Goal: Information Seeking & Learning: Learn about a topic

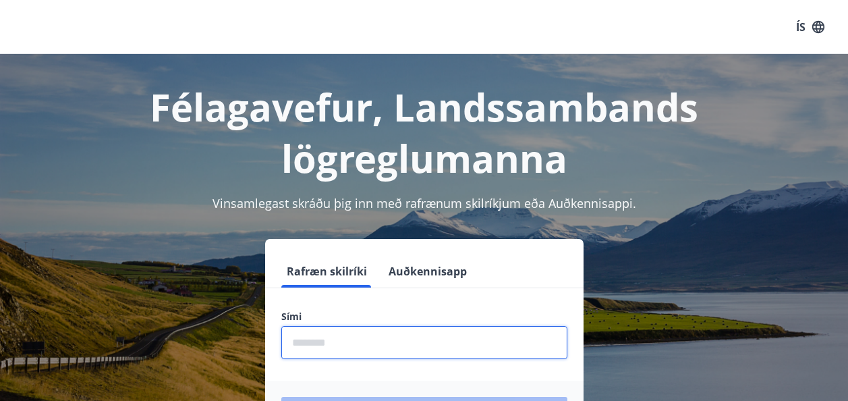
click at [318, 341] on input "phone" at bounding box center [424, 342] width 286 height 33
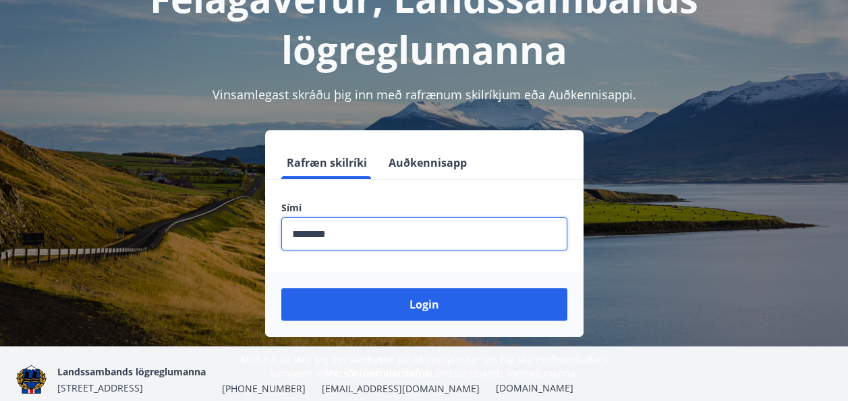
scroll to position [113, 0]
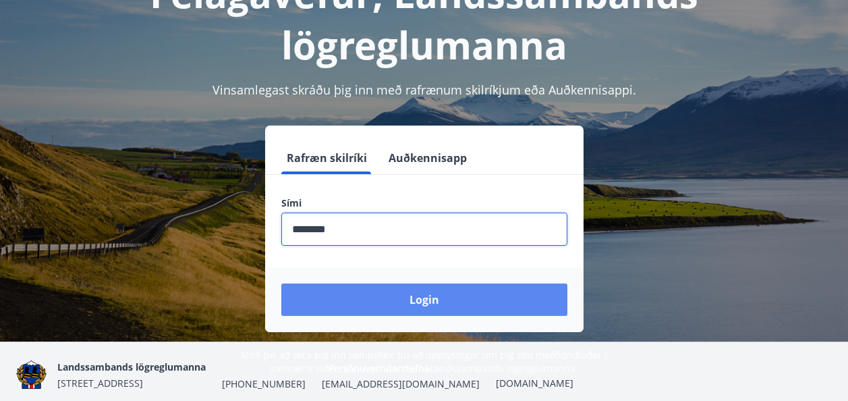
type input "********"
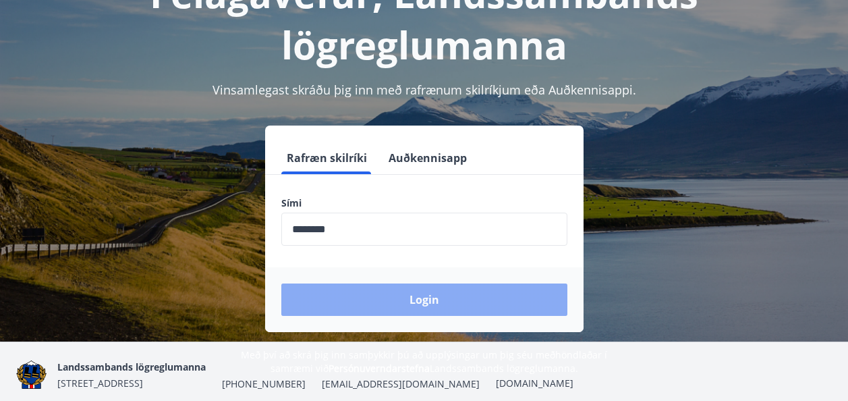
click at [386, 298] on button "Login" at bounding box center [424, 299] width 286 height 32
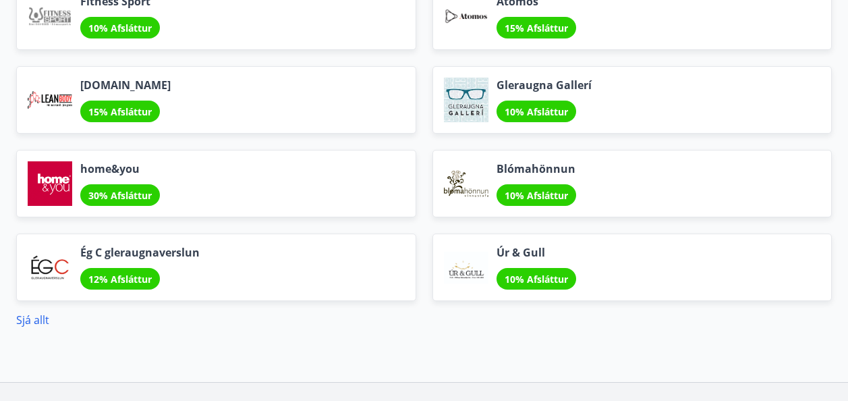
scroll to position [1659, 0]
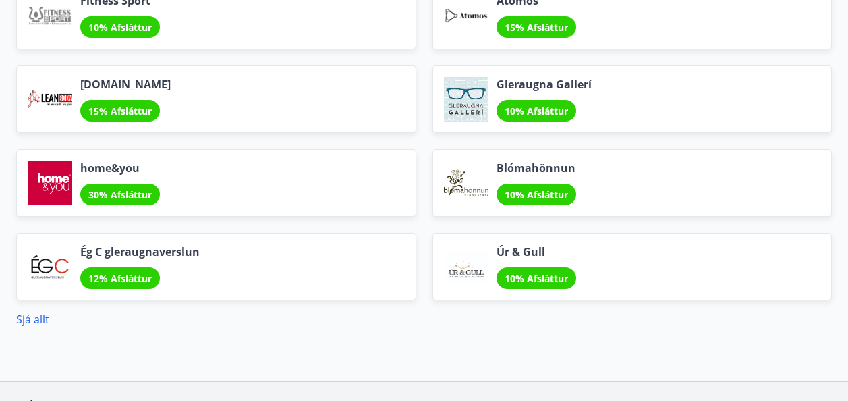
click at [386, 298] on div "Ég C gleraugnaverslun 12% Afsláttur" at bounding box center [216, 266] width 400 height 67
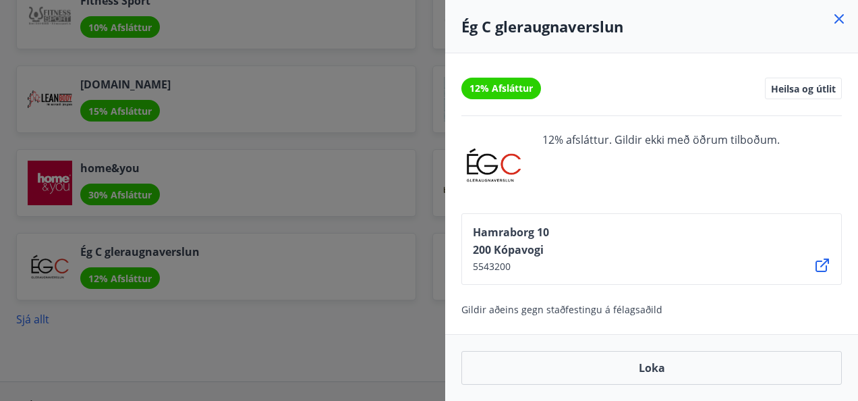
click at [841, 20] on icon at bounding box center [839, 19] width 16 height 16
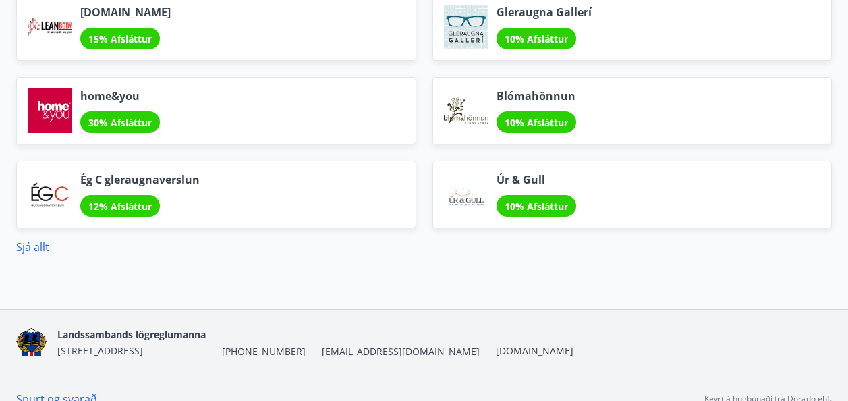
scroll to position [1732, 0]
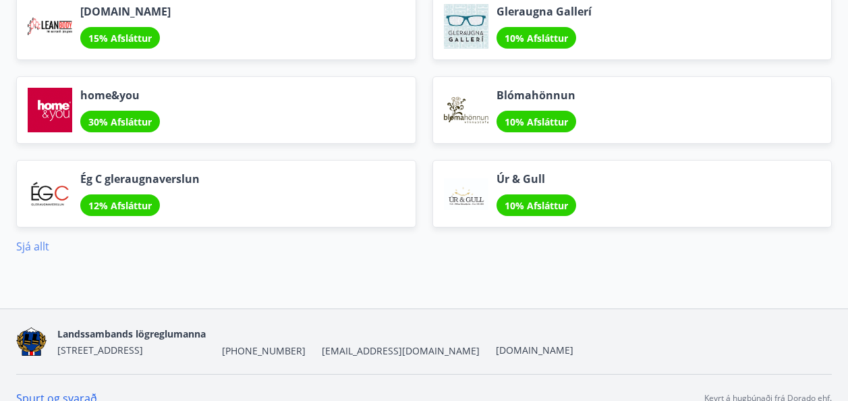
click at [25, 244] on link "Sjá allt" at bounding box center [32, 246] width 33 height 15
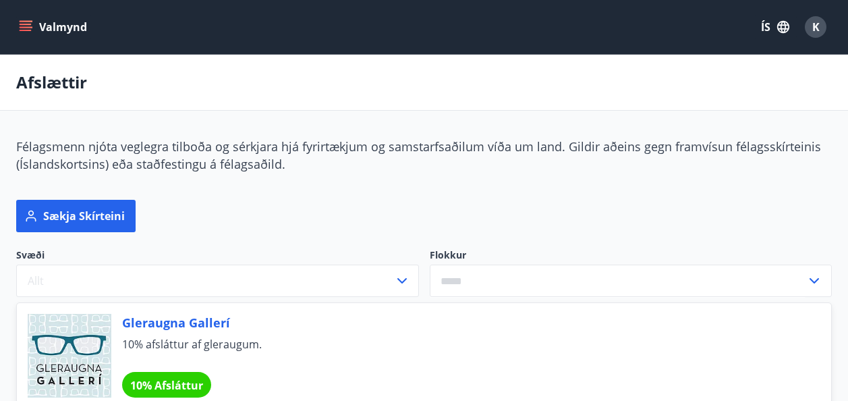
click at [812, 274] on icon at bounding box center [814, 280] width 16 height 16
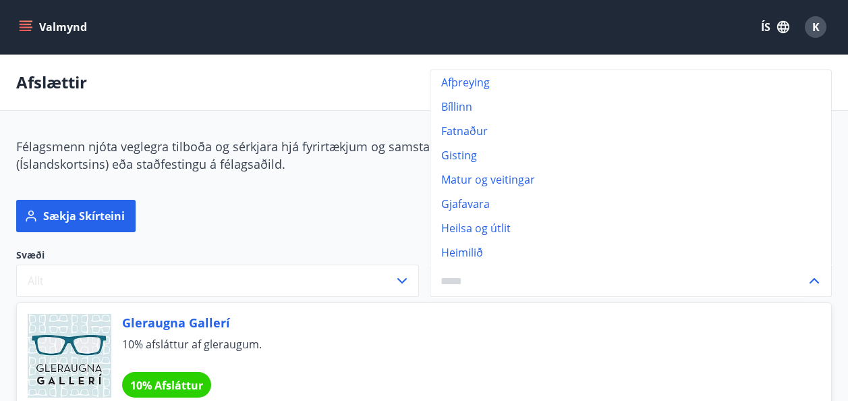
click at [467, 82] on li "Afþreying" at bounding box center [630, 82] width 401 height 24
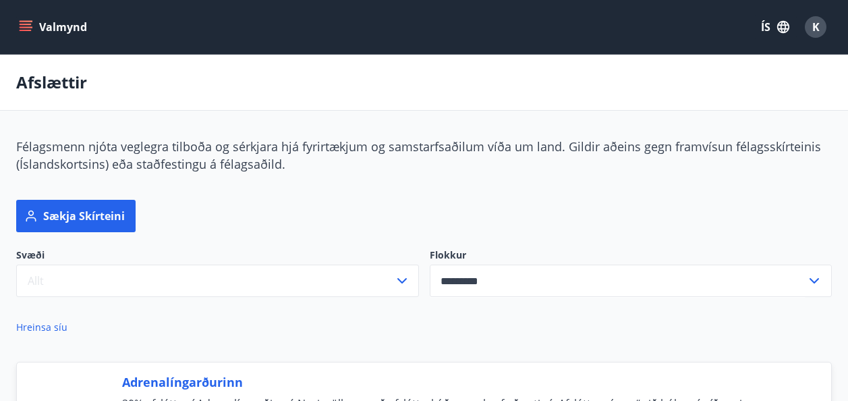
type input "*********"
click at [23, 20] on icon "menu" at bounding box center [25, 26] width 13 height 13
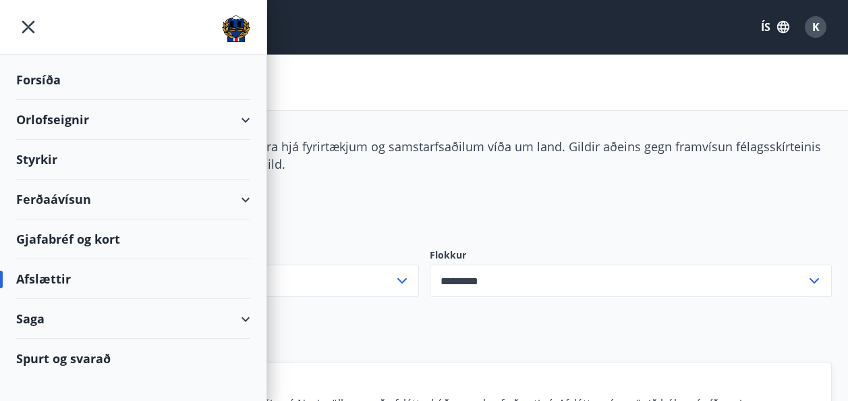
click at [47, 237] on div "Gjafabréf og kort" at bounding box center [133, 239] width 234 height 40
